Goal: Task Accomplishment & Management: Manage account settings

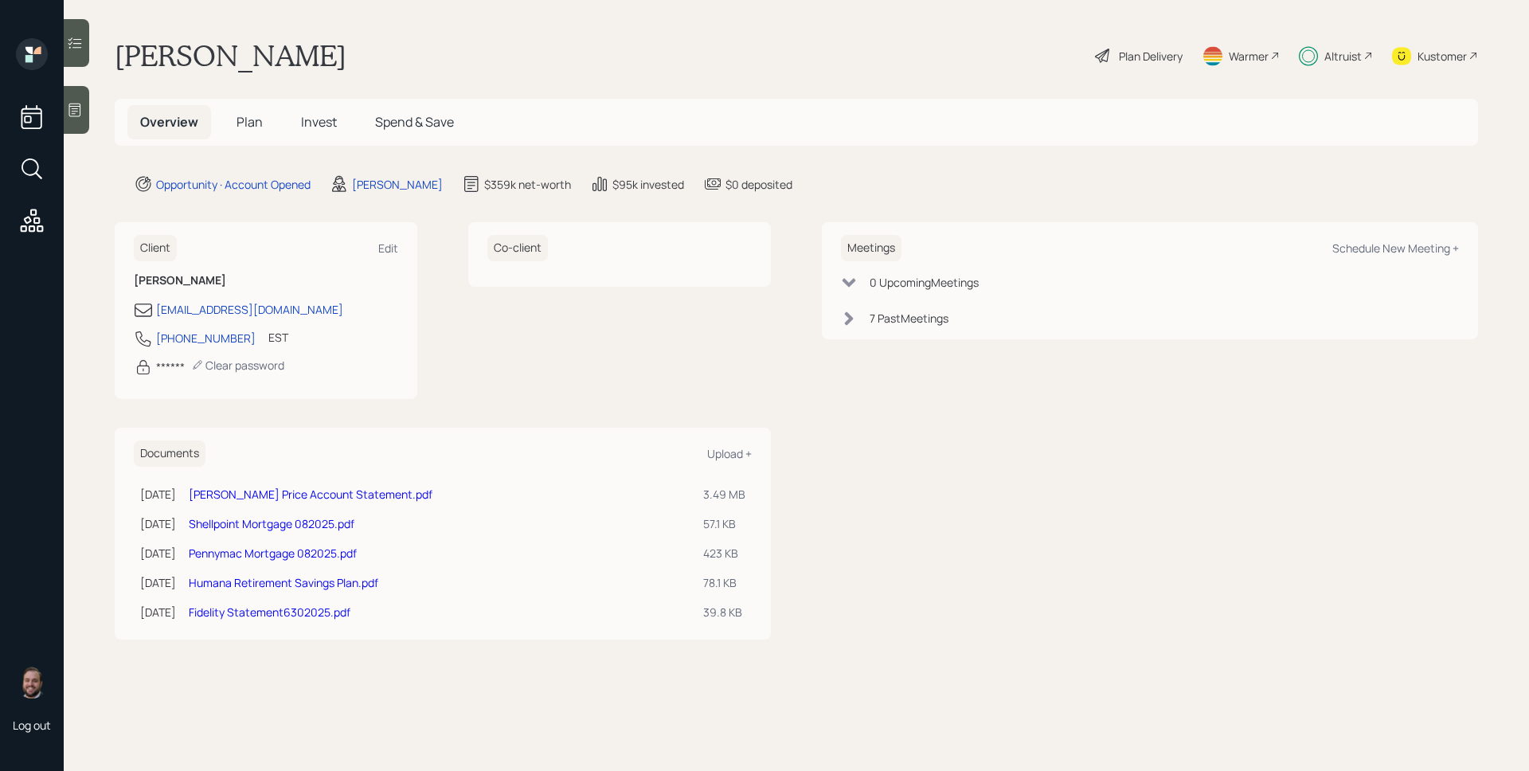
click at [313, 117] on span "Invest" at bounding box center [319, 122] width 36 height 18
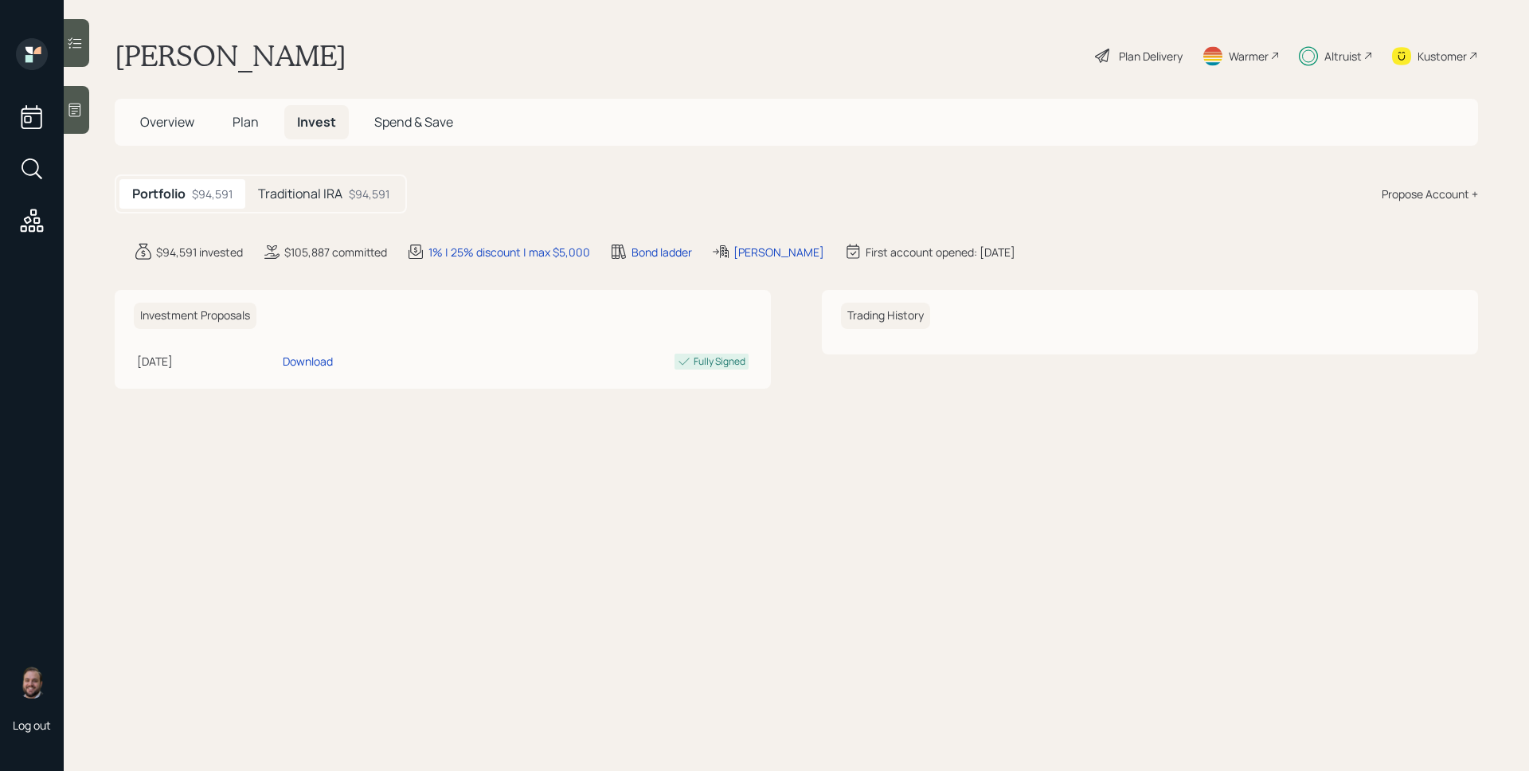
click at [354, 184] on div "Traditional IRA $94,591" at bounding box center [323, 193] width 157 height 29
